Goal: Book appointment/travel/reservation

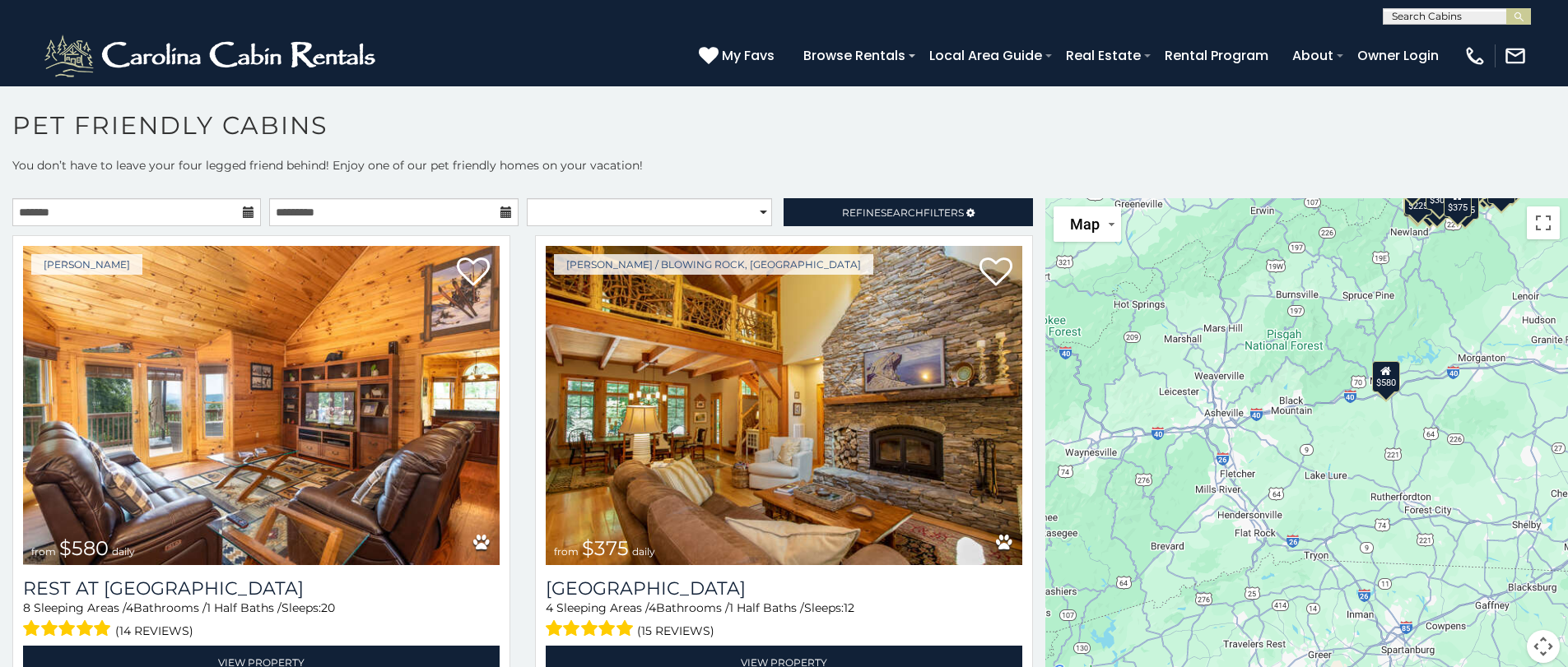
drag, startPoint x: 1182, startPoint y: 474, endPoint x: 1282, endPoint y: 298, distance: 202.4
click at [1282, 298] on div "$580 $375 $325 $451 $460 $525 $315 $310 $315 $330 $395 $355 $650 $380 $675 $930…" at bounding box center [1306, 440] width 522 height 484
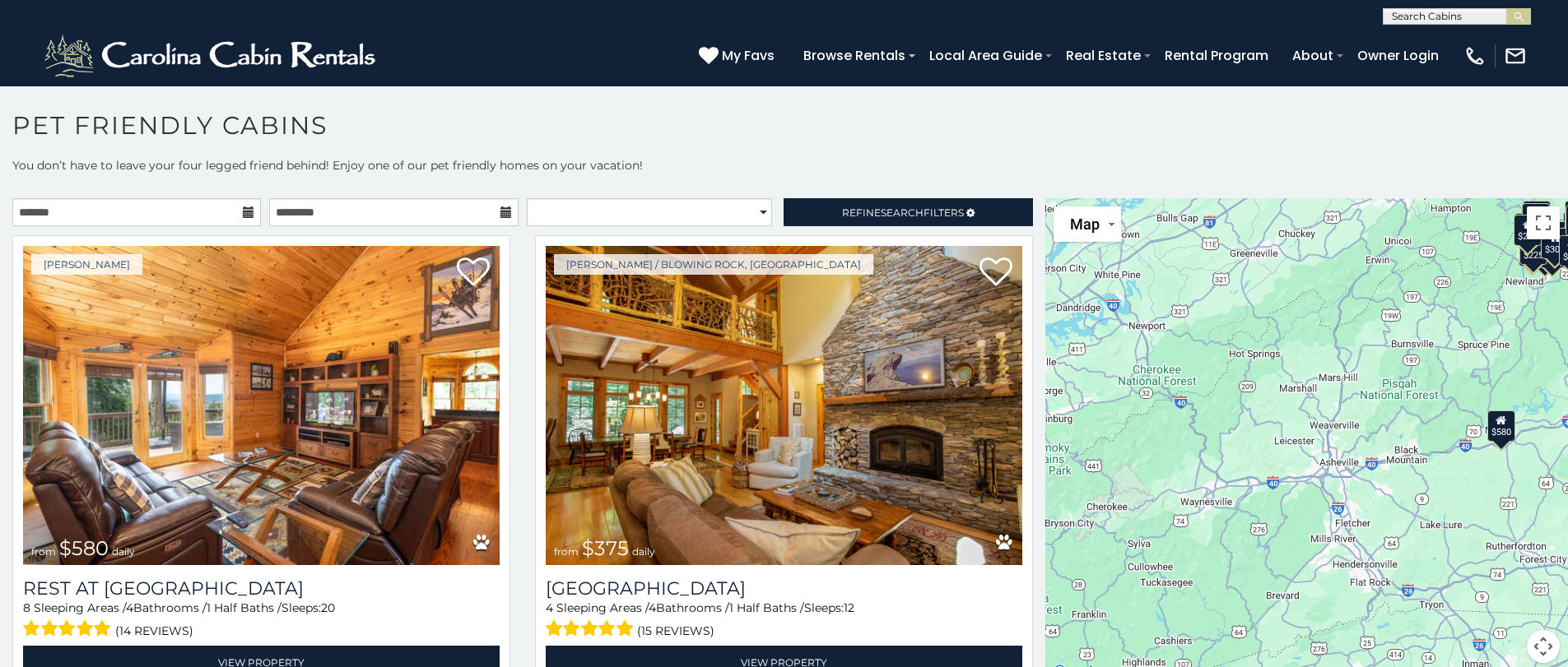
drag, startPoint x: 1277, startPoint y: 485, endPoint x: 1352, endPoint y: 537, distance: 91.3
click at [1359, 537] on div "$580 $375 $325 $451 $460 $525 $315 $310 $315 $330 $395 $355 $650 $380 $675 $930…" at bounding box center [1306, 440] width 522 height 484
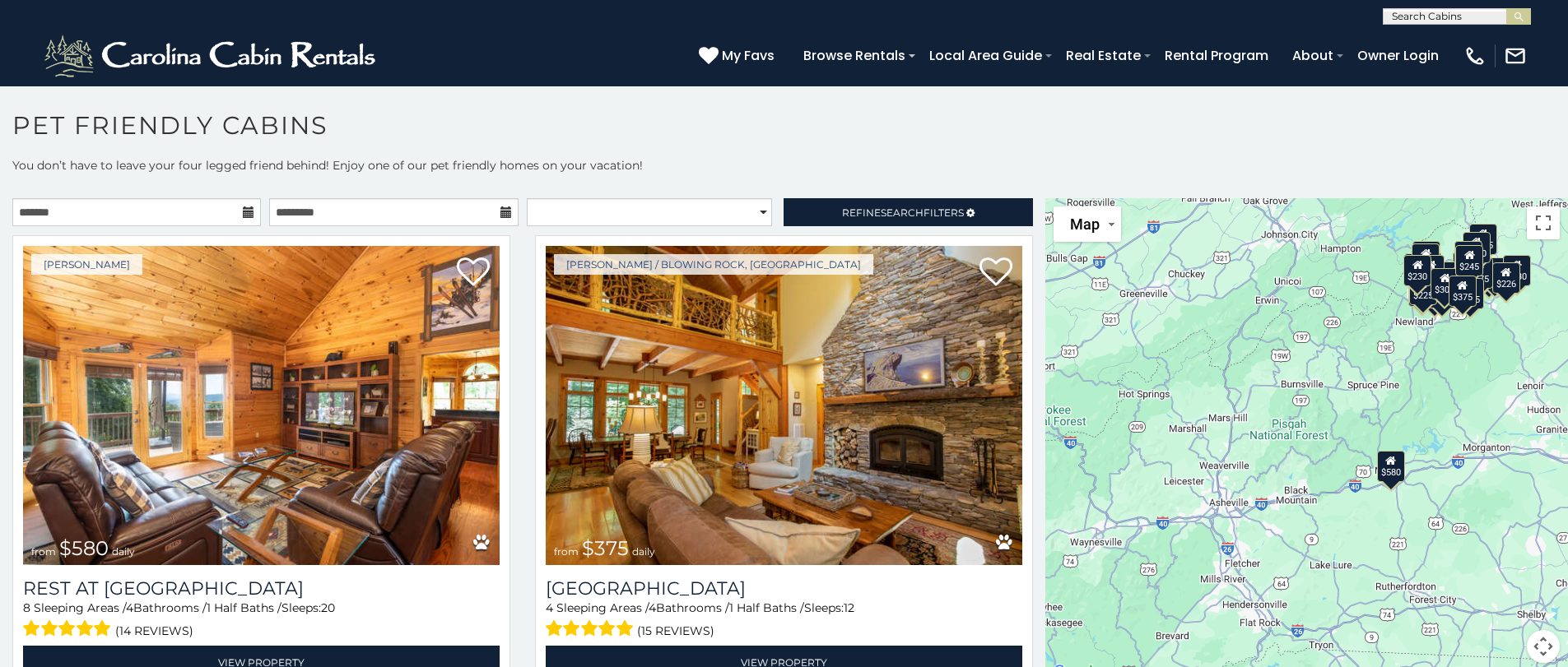
drag, startPoint x: 1352, startPoint y: 537, endPoint x: 1285, endPoint y: 574, distance: 76.5
click at [1286, 574] on div "$580 $375 $325 $451 $460 $525 $315 $310 $315 $330 $395 $355 $650 $380 $675 $930…" at bounding box center [1306, 440] width 522 height 484
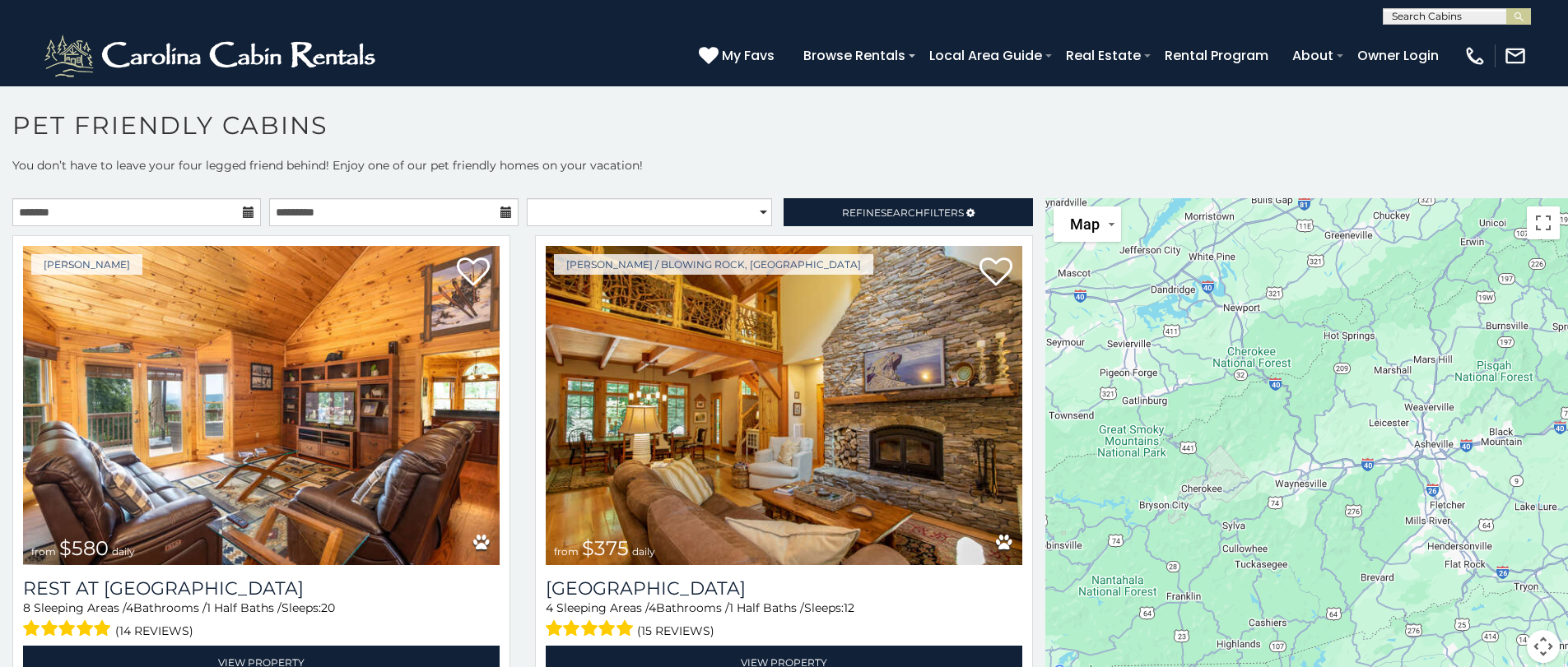
drag, startPoint x: 1161, startPoint y: 574, endPoint x: 1378, endPoint y: 503, distance: 228.3
click at [1385, 508] on div "$580 $375 $325 $451 $460 $525 $315 $310 $315 $330 $395 $355 $650 $380 $675 $930…" at bounding box center [1306, 440] width 522 height 484
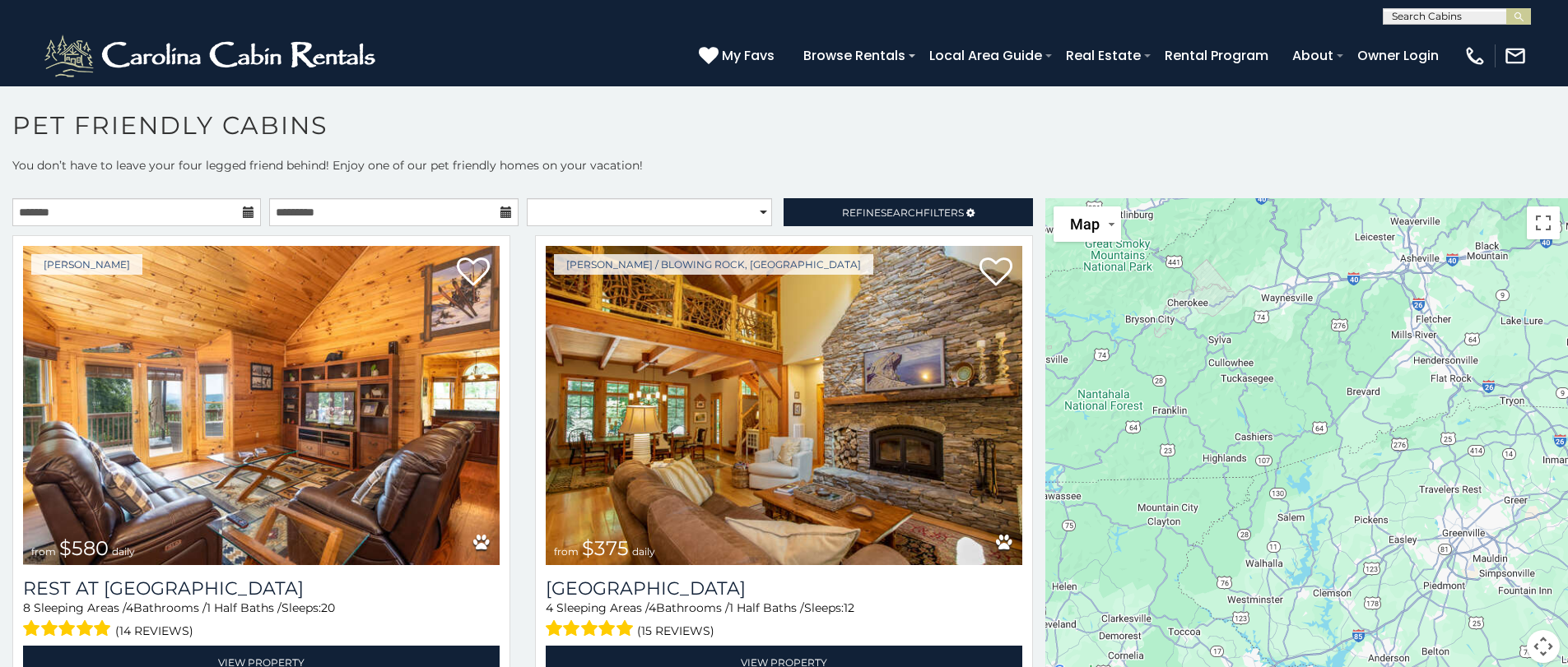
drag, startPoint x: 1277, startPoint y: 531, endPoint x: 1256, endPoint y: 345, distance: 187.2
click at [1256, 345] on div "$580 $375 $325 $451 $460 $525 $315 $310 $315 $330 $395 $355 $650 $380 $675 $930…" at bounding box center [1306, 440] width 522 height 484
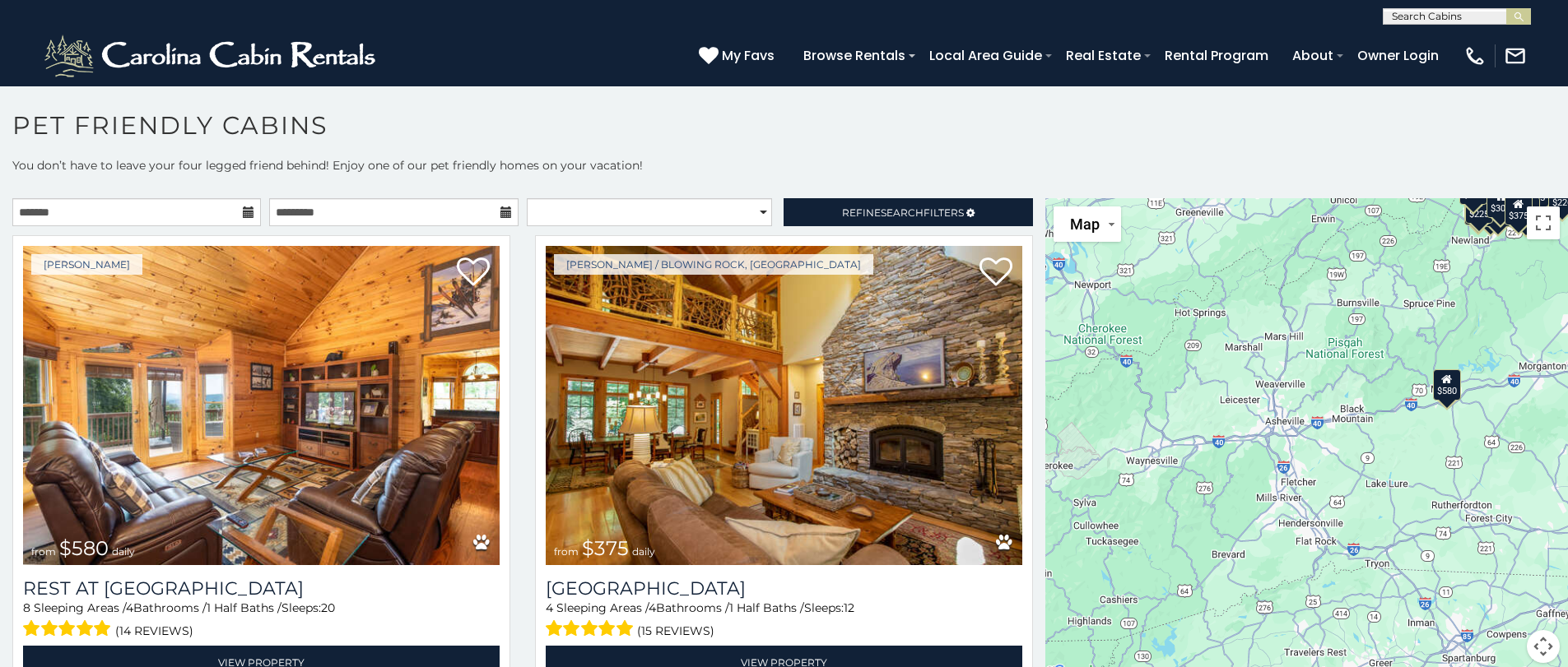
drag, startPoint x: 1412, startPoint y: 403, endPoint x: 1241, endPoint y: 568, distance: 237.6
click at [1260, 572] on div "$580 $375 $325 $451 $460 $525 $315 $310 $315 $330 $395 $355 $650 $380 $675 $930…" at bounding box center [1306, 440] width 522 height 484
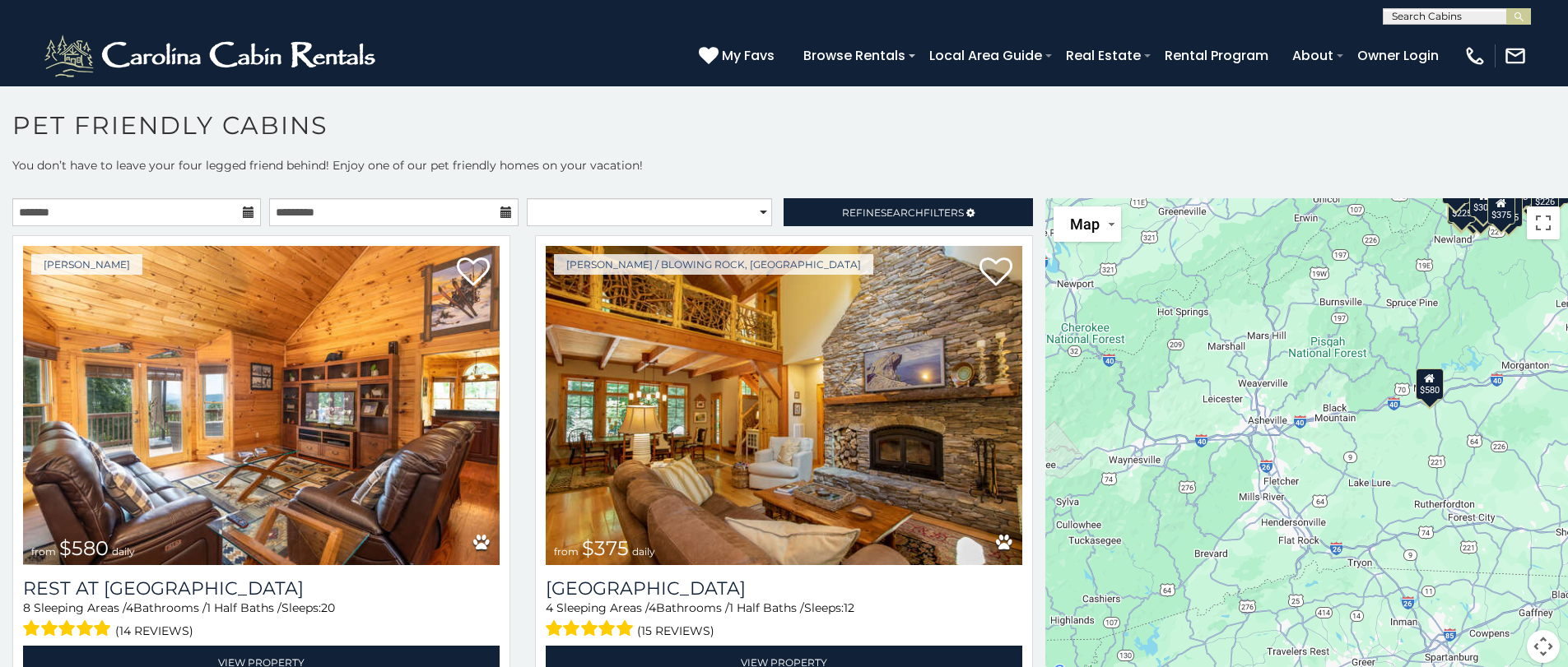
click at [1421, 395] on div "$580" at bounding box center [1429, 383] width 28 height 31
click at [1421, 441] on div "$580 $375 $325 $451 $460 $525 $315 $310 $315 $330 $395 $355 $650 $380 $675 $930…" at bounding box center [1567, 441] width 522 height 0
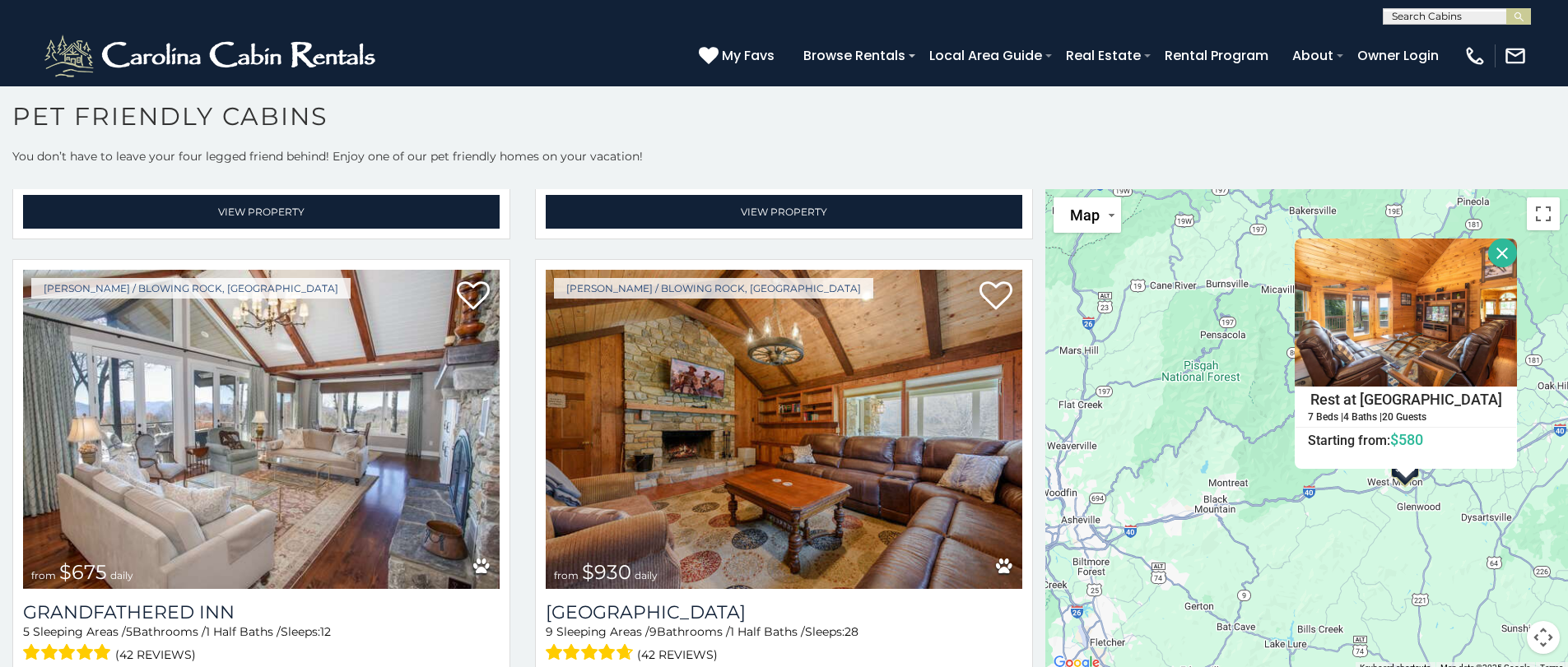
scroll to position [3314, 0]
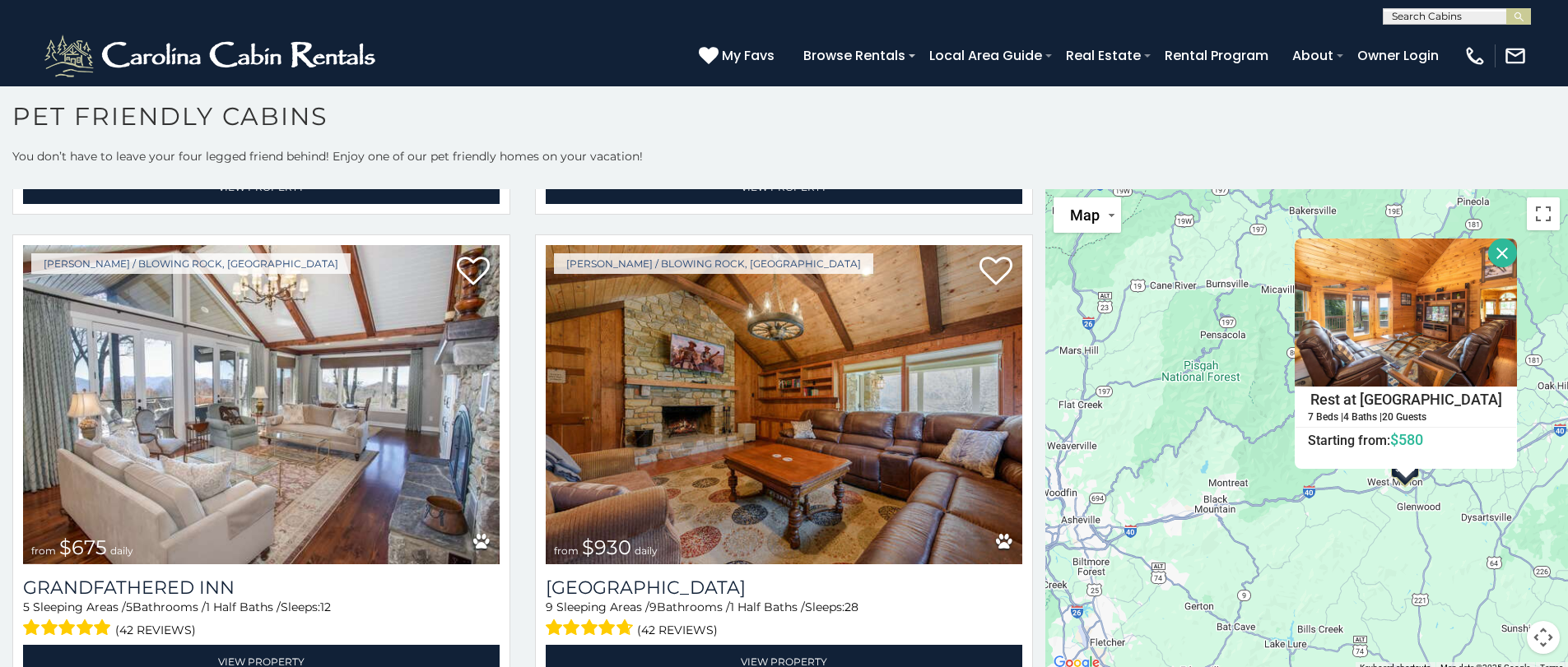
click at [1498, 251] on button "Close" at bounding box center [1503, 253] width 29 height 29
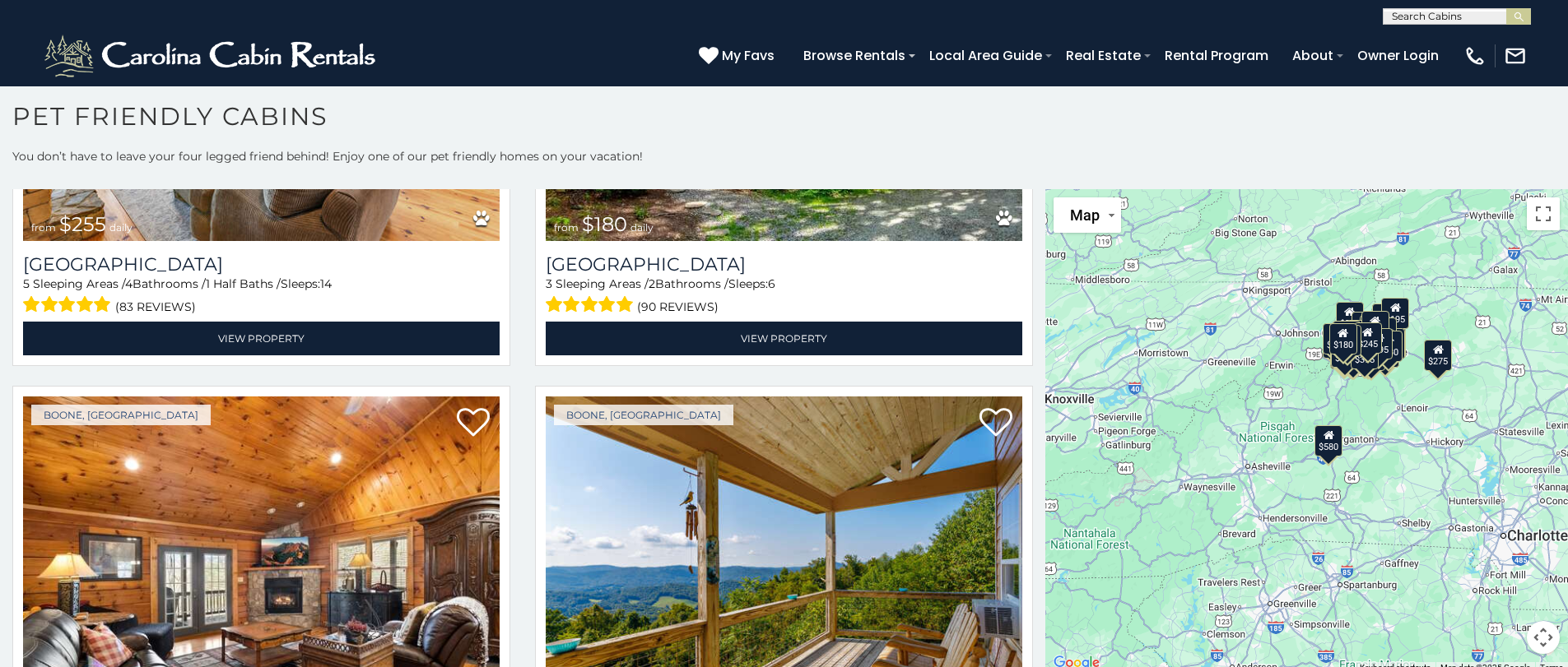
scroll to position [14669, 0]
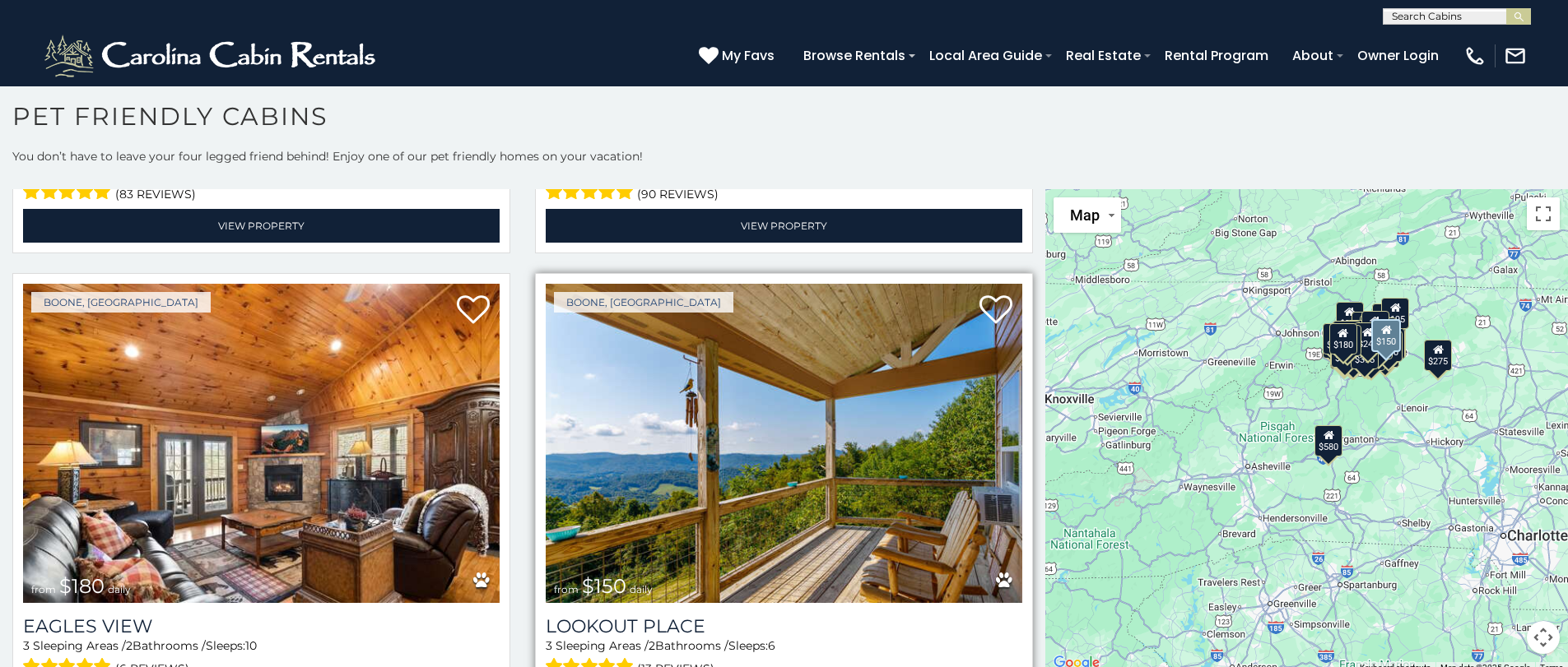
click at [884, 379] on img at bounding box center [784, 443] width 477 height 319
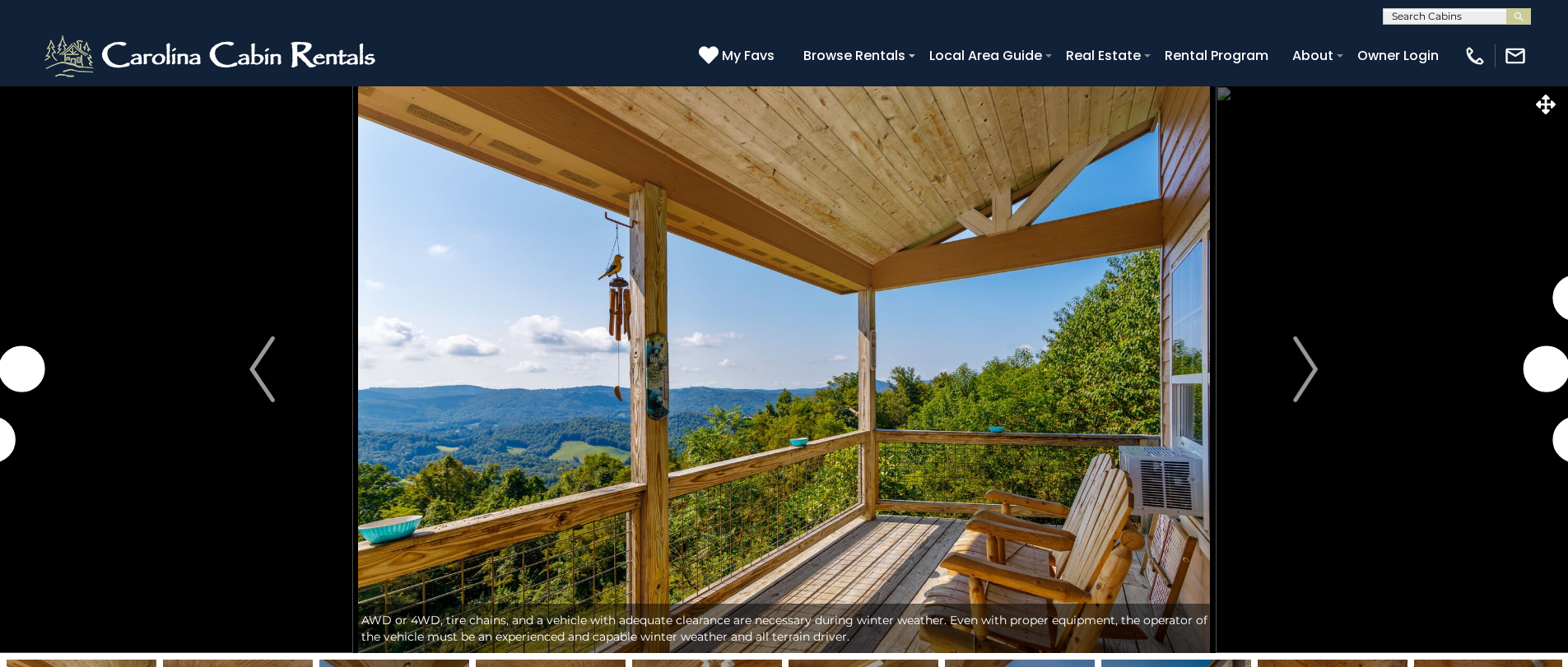
click at [1313, 368] on img "Next" at bounding box center [1305, 369] width 25 height 66
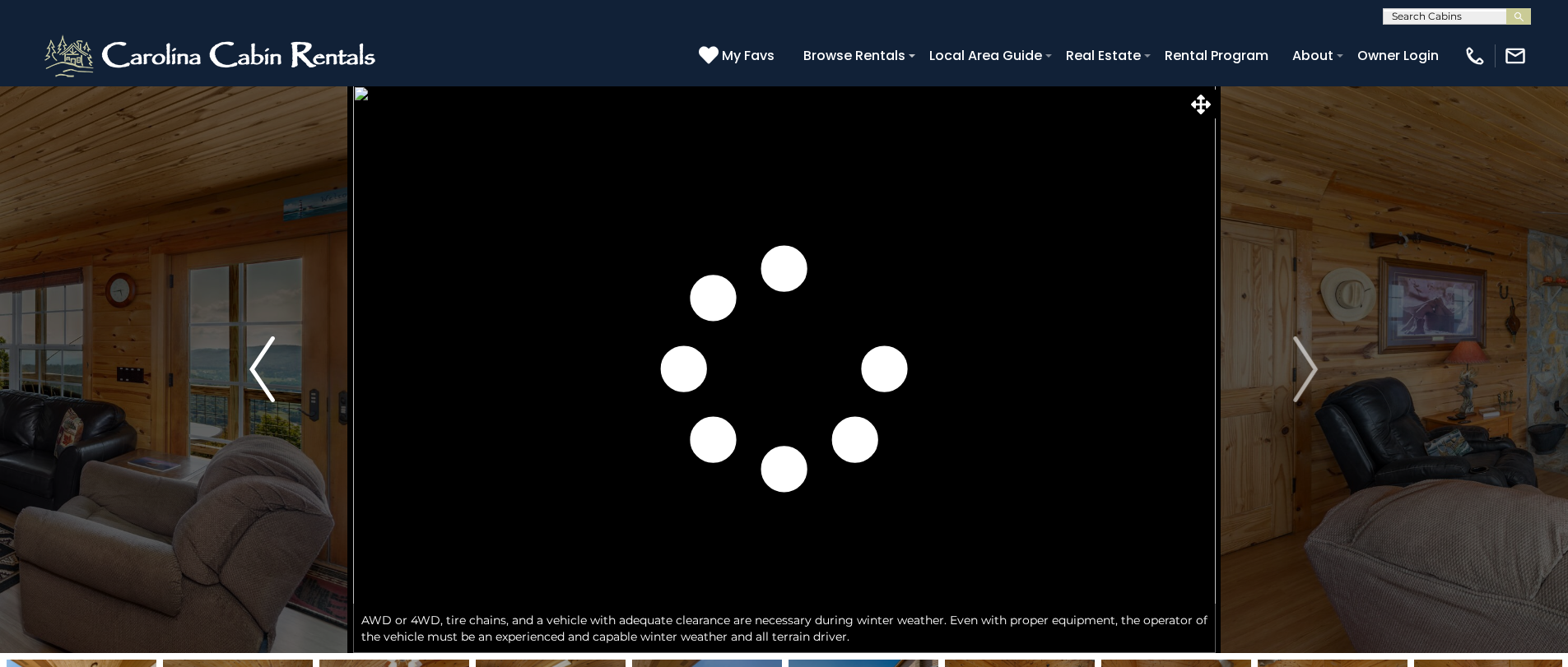
click at [256, 365] on img "Previous" at bounding box center [262, 369] width 25 height 66
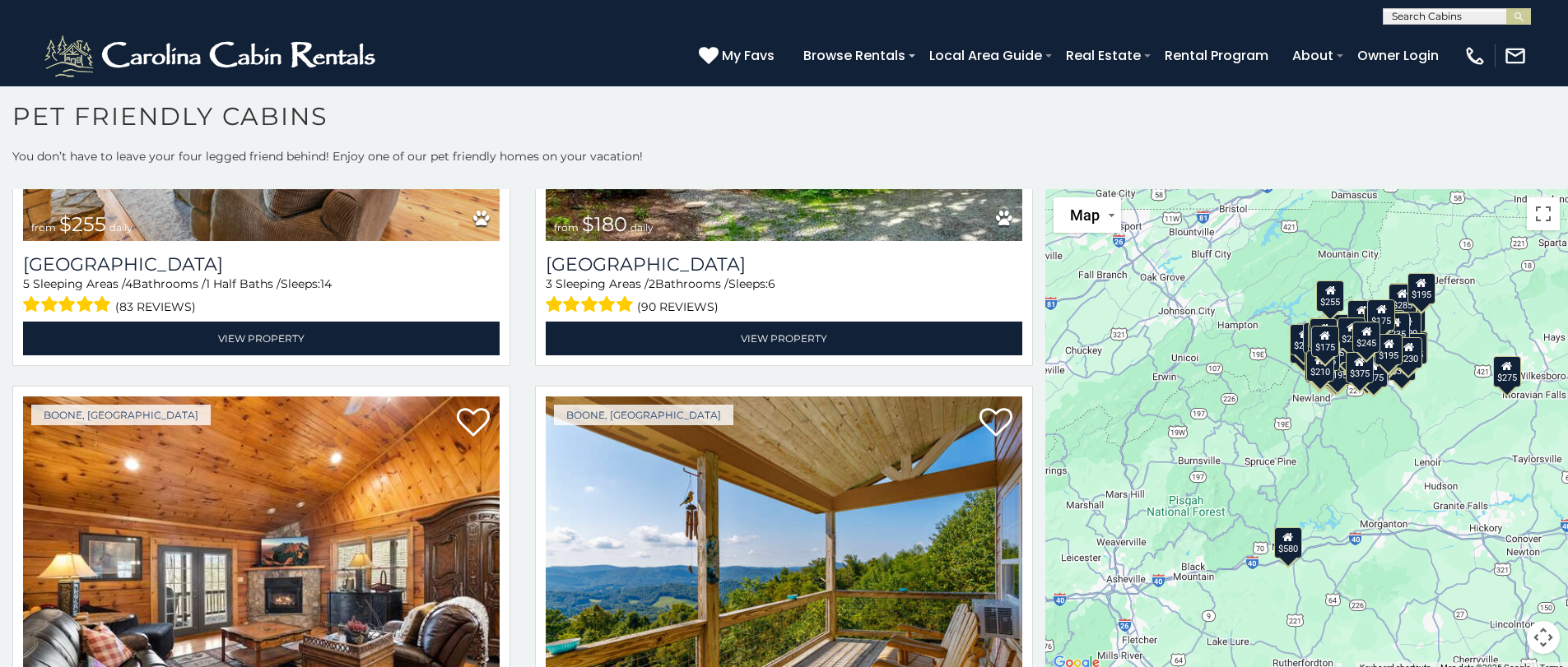
scroll to position [14594, 0]
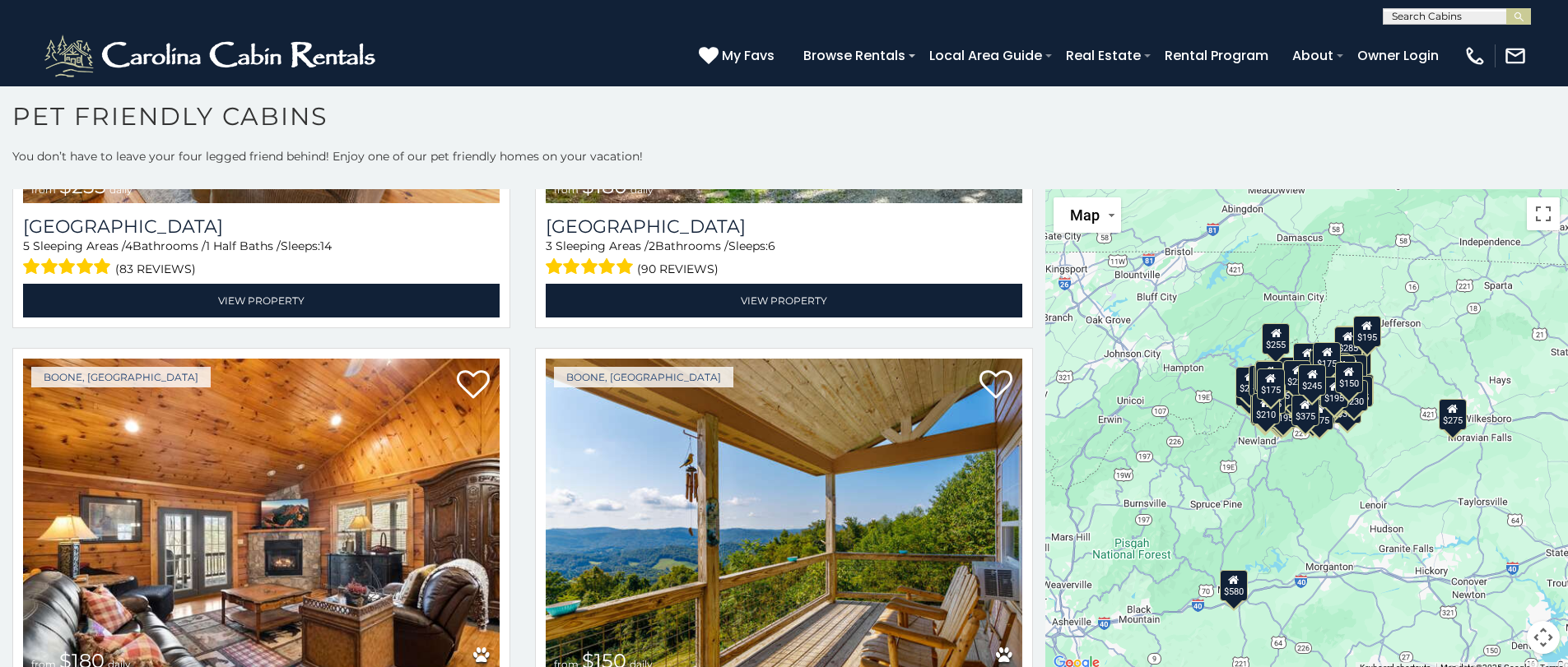
drag, startPoint x: 1216, startPoint y: 562, endPoint x: 1160, endPoint y: 604, distance: 70.0
click at [1160, 604] on div "$580 $375 $325 $451 $460 $525 $315 $310 $315 $330 $395 $355 $650 $380 $675 $930…" at bounding box center [1306, 431] width 522 height 484
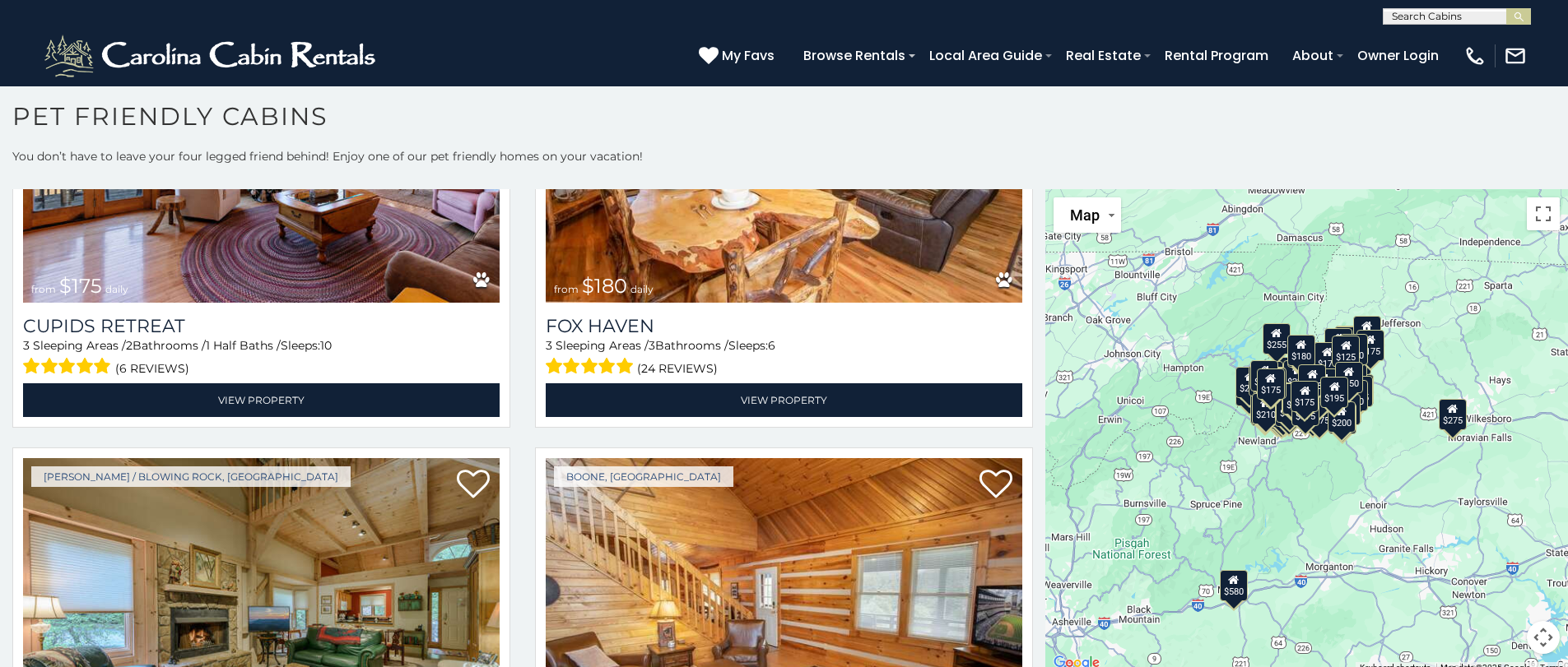
scroll to position [23715, 0]
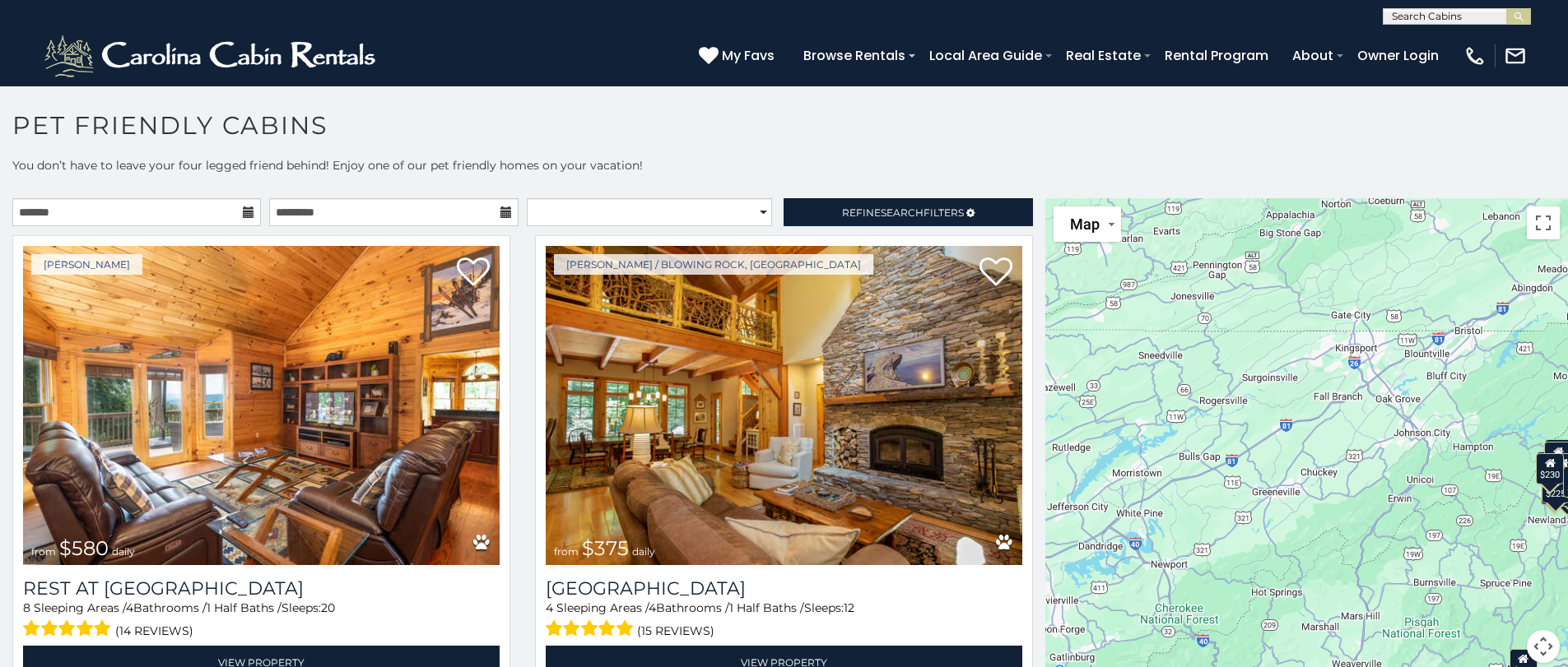
drag, startPoint x: 1163, startPoint y: 309, endPoint x: 1407, endPoint y: 418, distance: 267.2
click at [1407, 418] on div "$580 $375 $325 $451 $460 $525 $315 $310 $315 $330 $395 $355 $650 $380 $675 $930…" at bounding box center [1306, 440] width 522 height 484
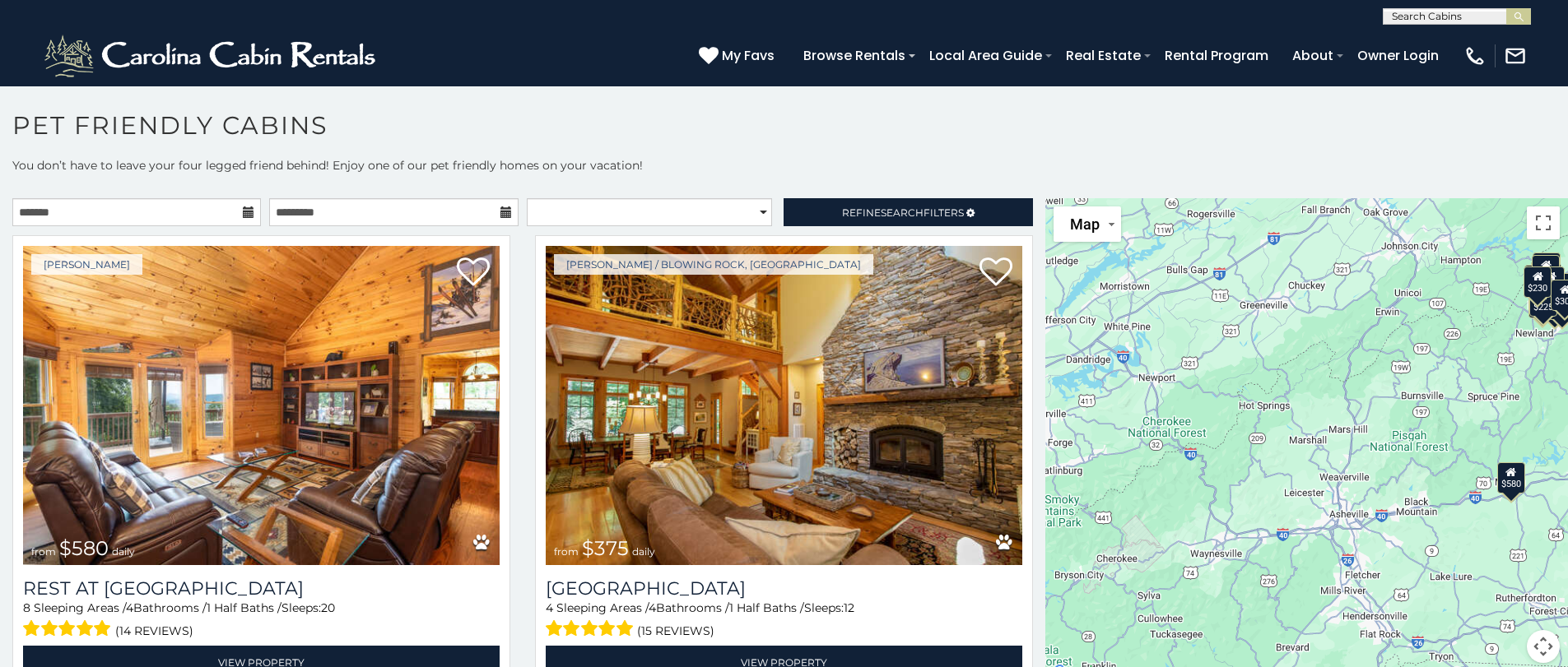
drag, startPoint x: 1221, startPoint y: 458, endPoint x: 1181, endPoint y: 276, distance: 186.3
click at [1182, 276] on div "$580 $375 $325 $451 $460 $525 $315 $310 $315 $330 $395 $355 $650 $380 $675 $930…" at bounding box center [1306, 440] width 522 height 484
